Goal: Communication & Community: Connect with others

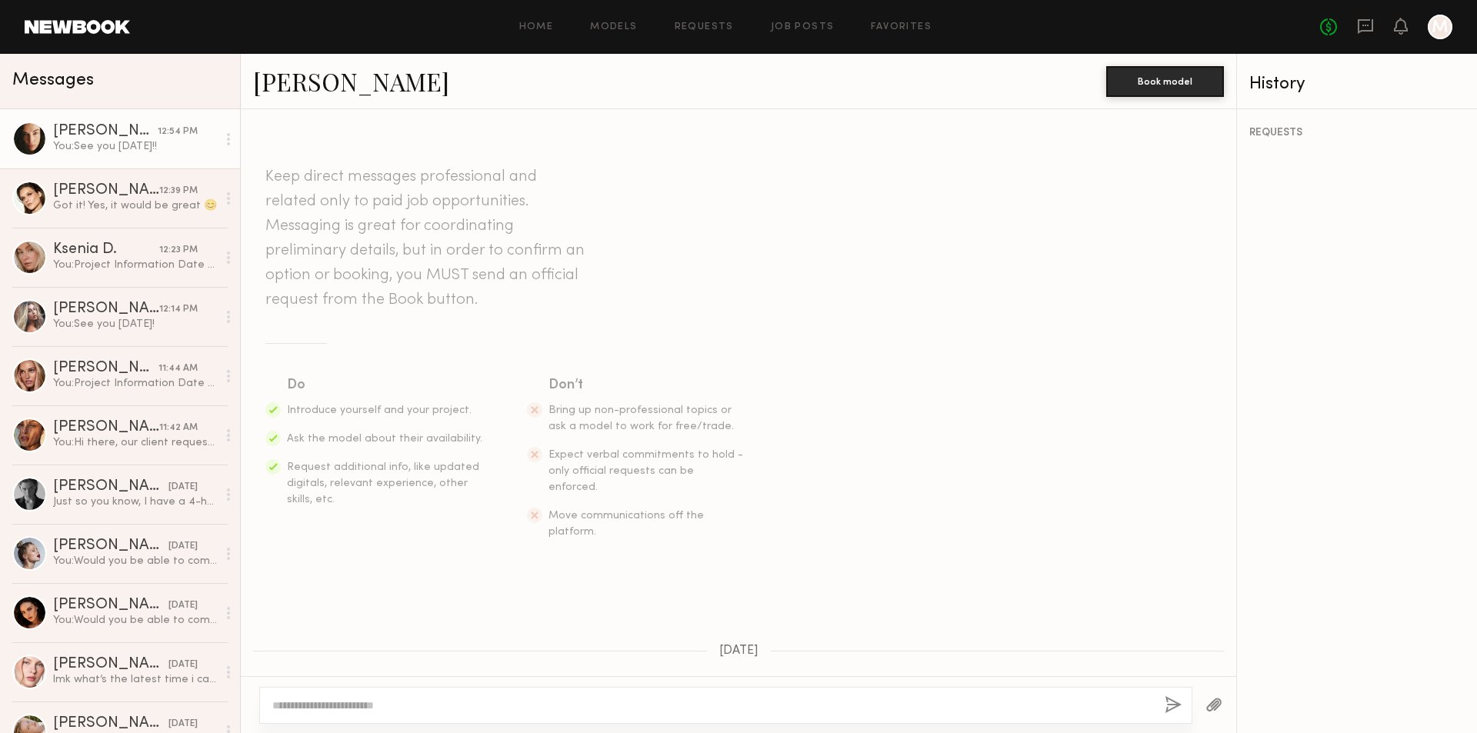
scroll to position [1746, 0]
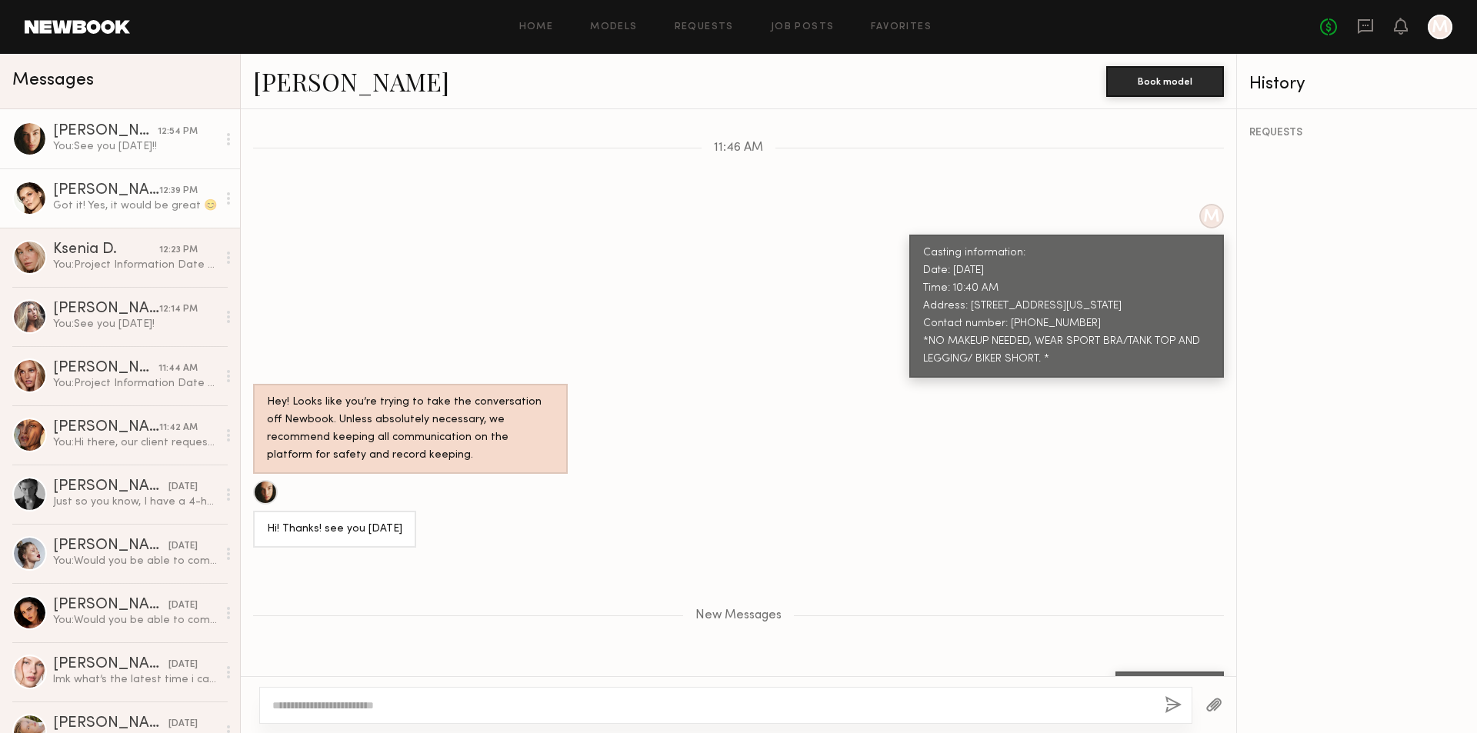
click at [181, 185] on div "[PERSON_NAME] 12:39 PM" at bounding box center [135, 190] width 164 height 15
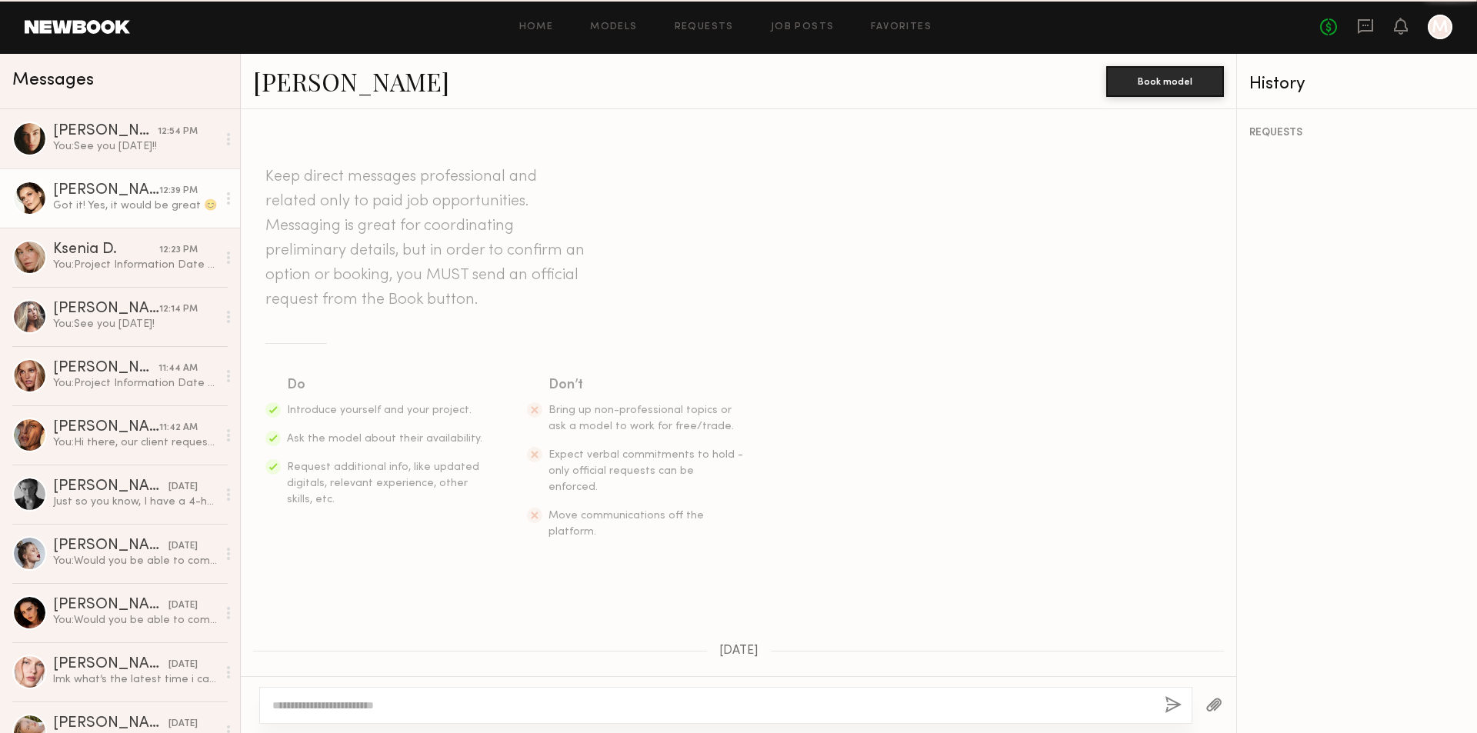
scroll to position [528, 0]
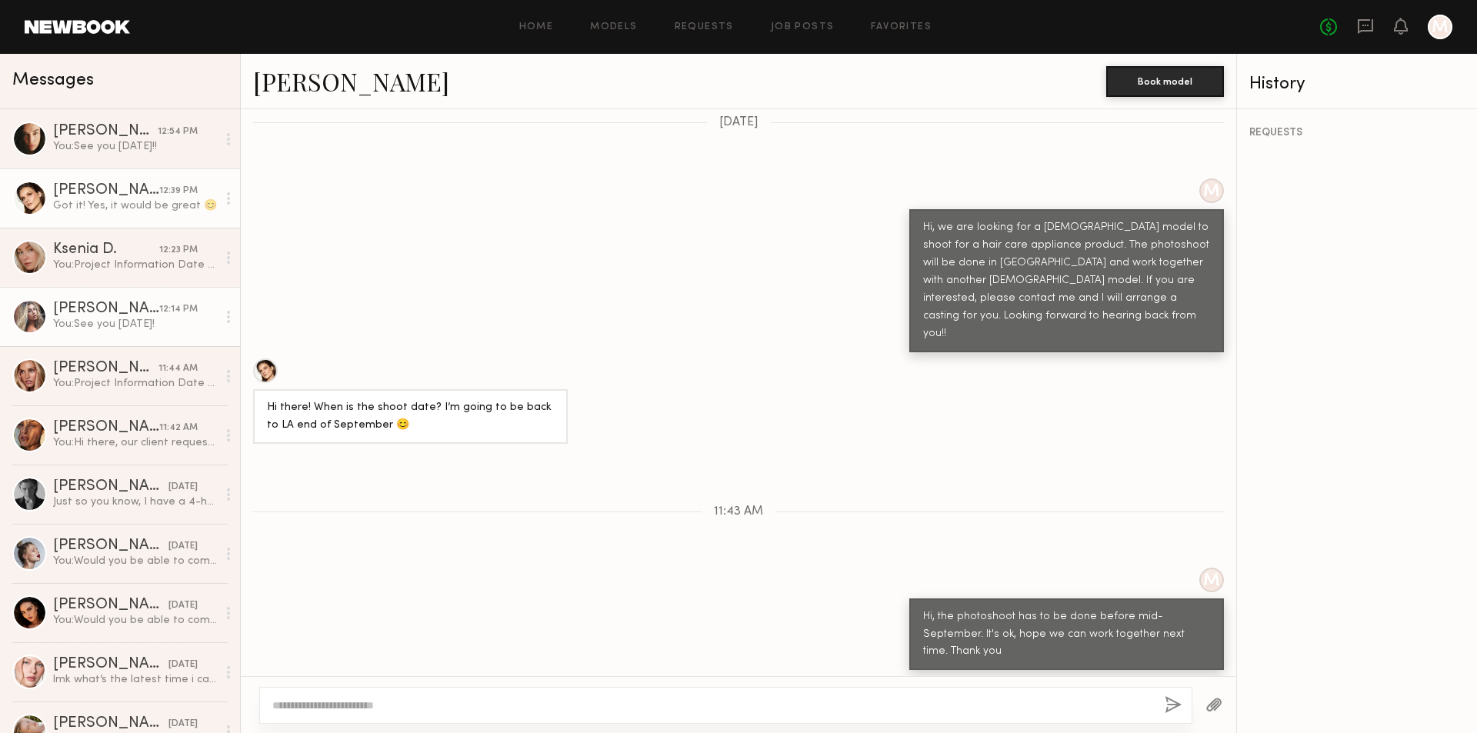
click at [145, 309] on div "[PERSON_NAME]" at bounding box center [106, 309] width 106 height 15
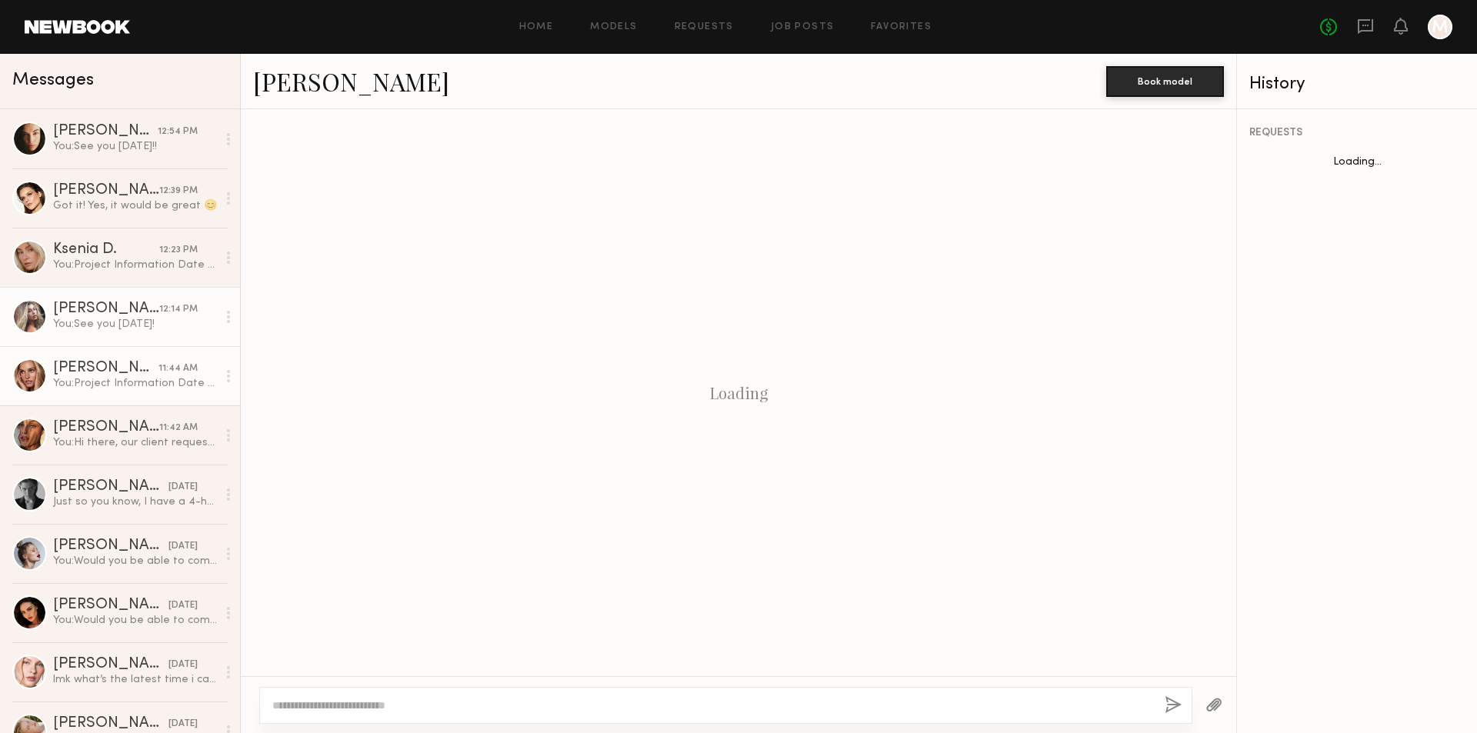
scroll to position [1557, 0]
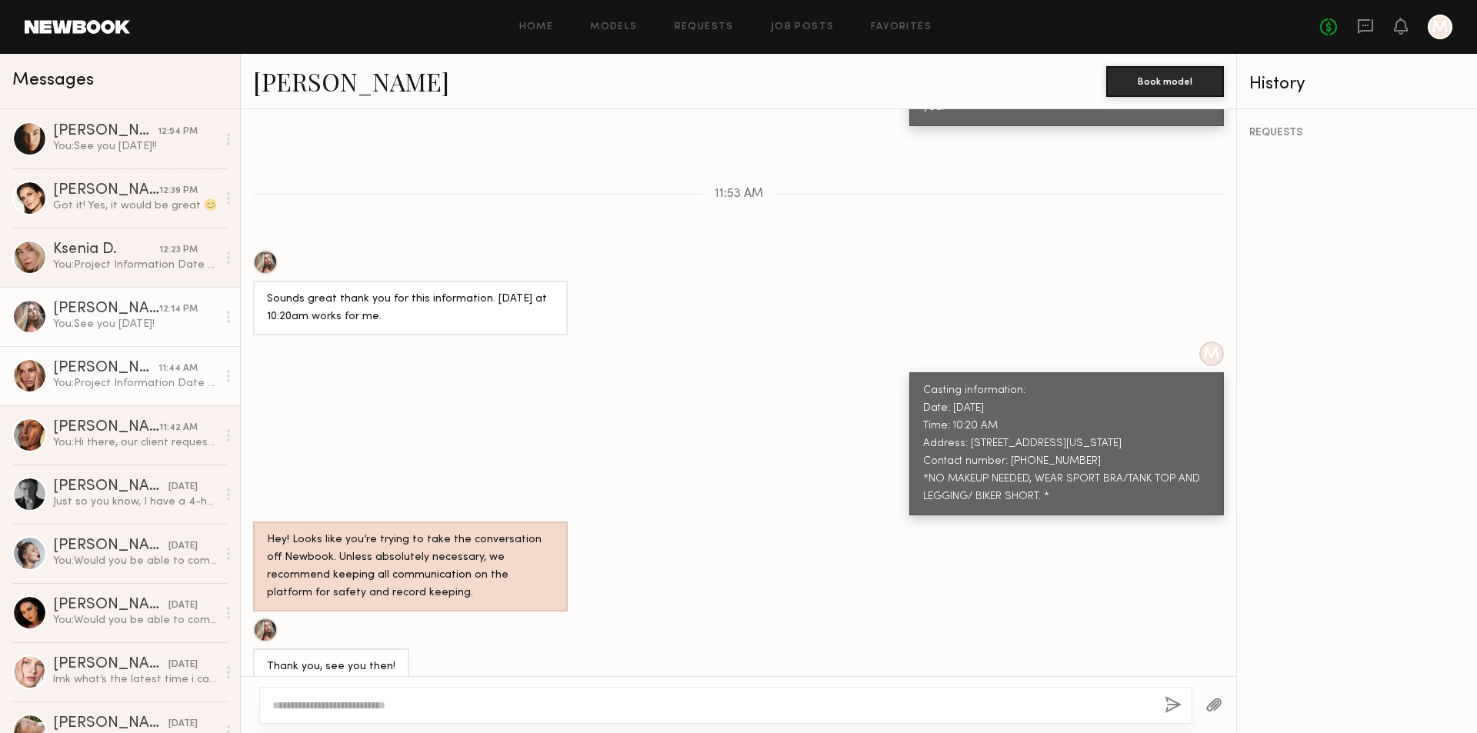
click at [128, 374] on div "[PERSON_NAME]" at bounding box center [105, 368] width 105 height 15
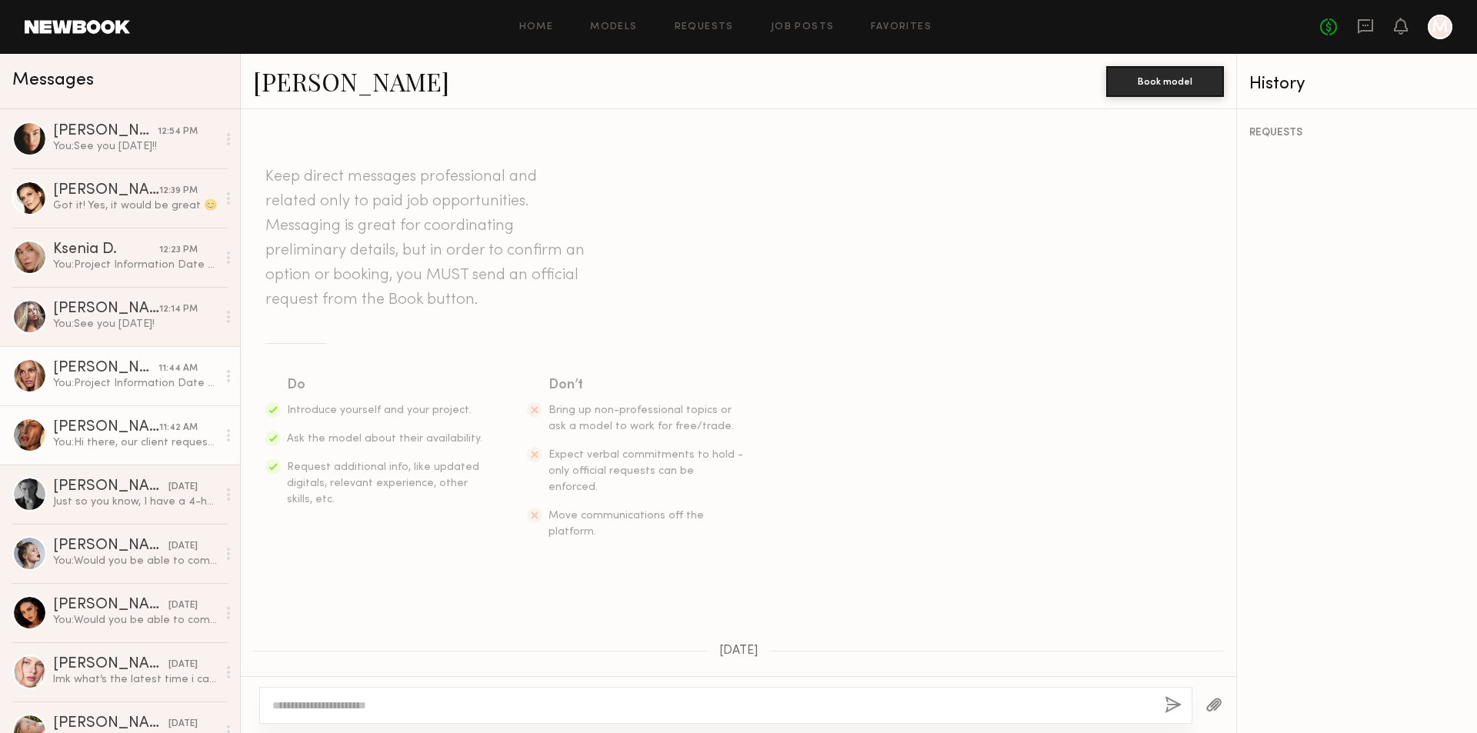
scroll to position [981, 0]
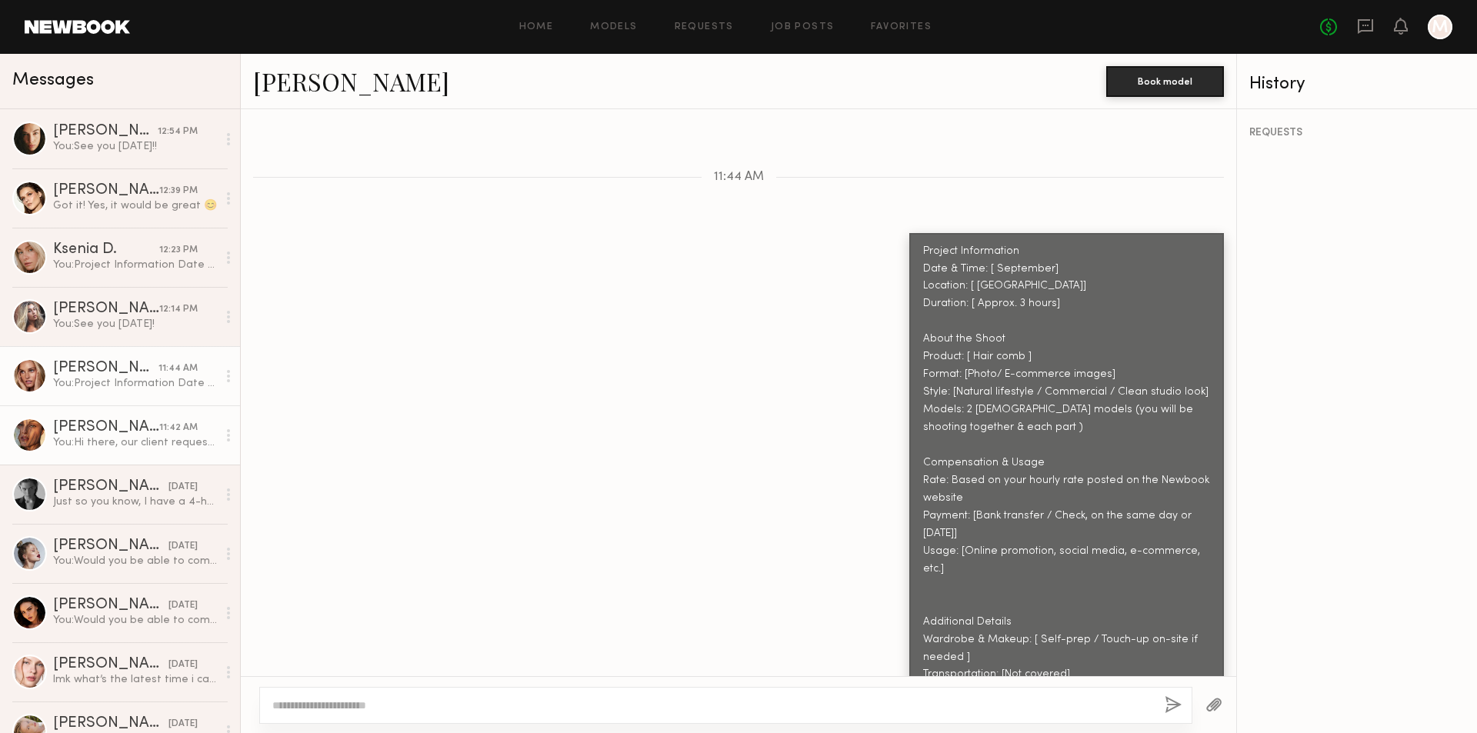
click at [147, 435] on div "[PERSON_NAME]" at bounding box center [106, 427] width 106 height 15
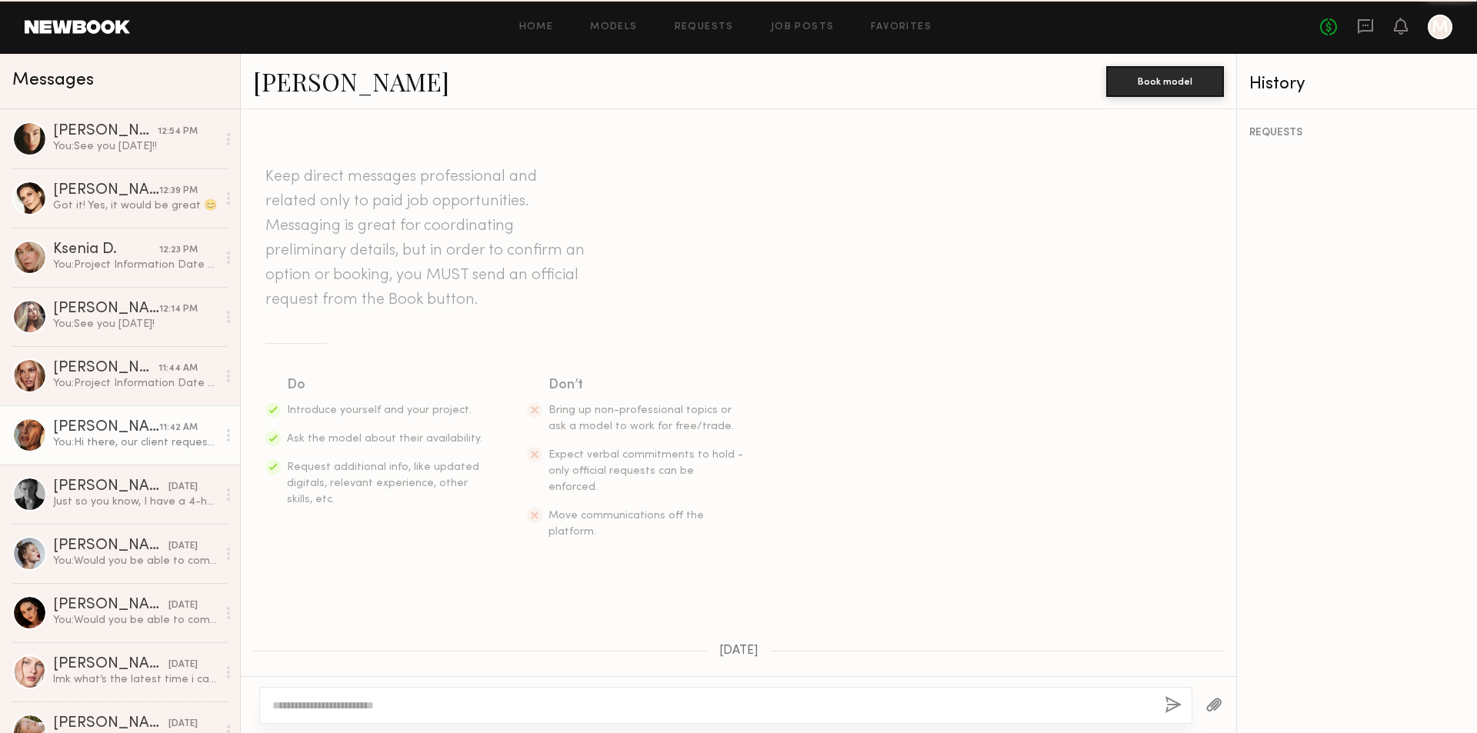
scroll to position [682, 0]
